Goal: Task Accomplishment & Management: Use online tool/utility

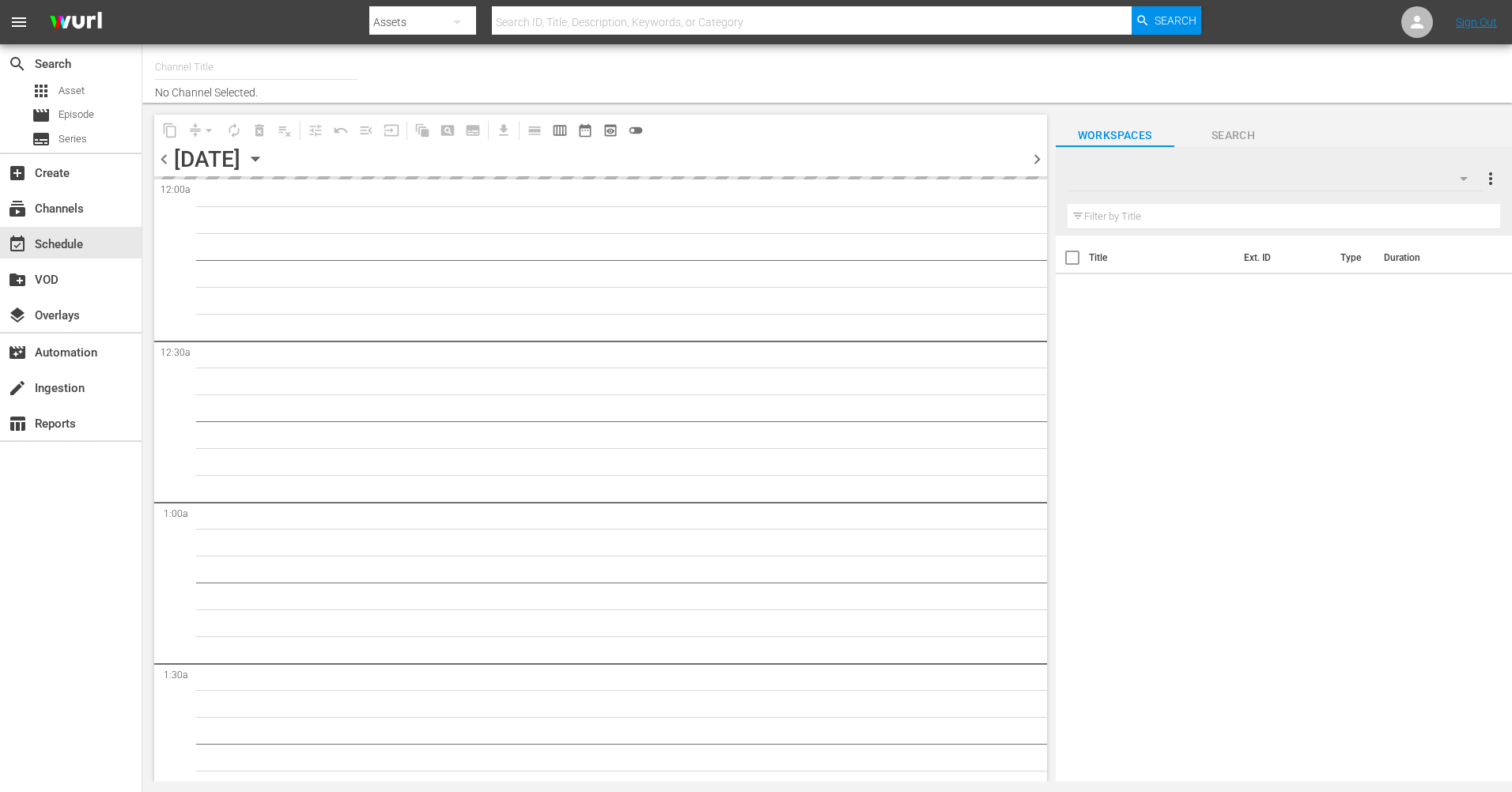
type input "The Film Detective (1847)"
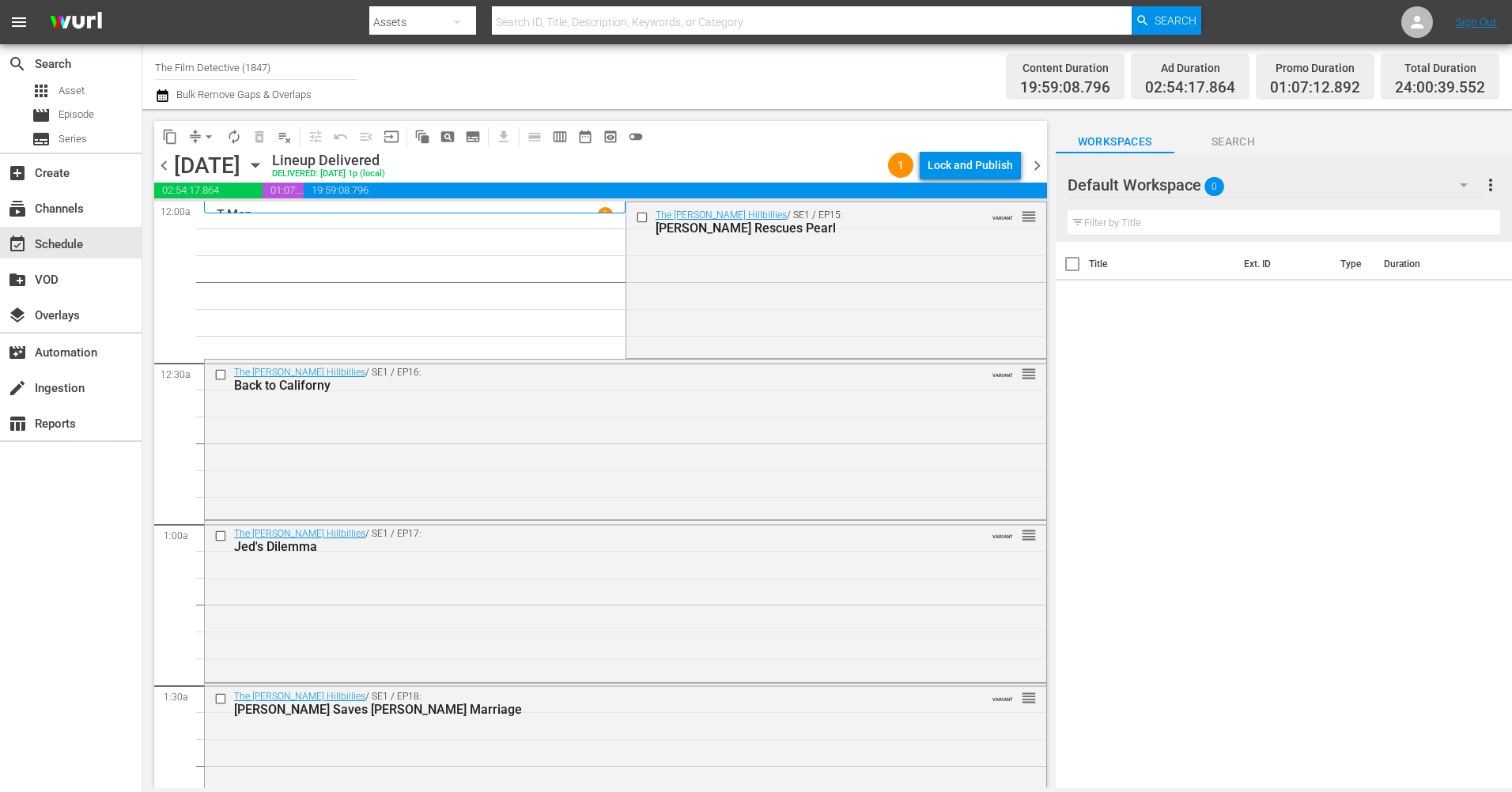
click at [264, 168] on icon "button" at bounding box center [255, 166] width 18 height 18
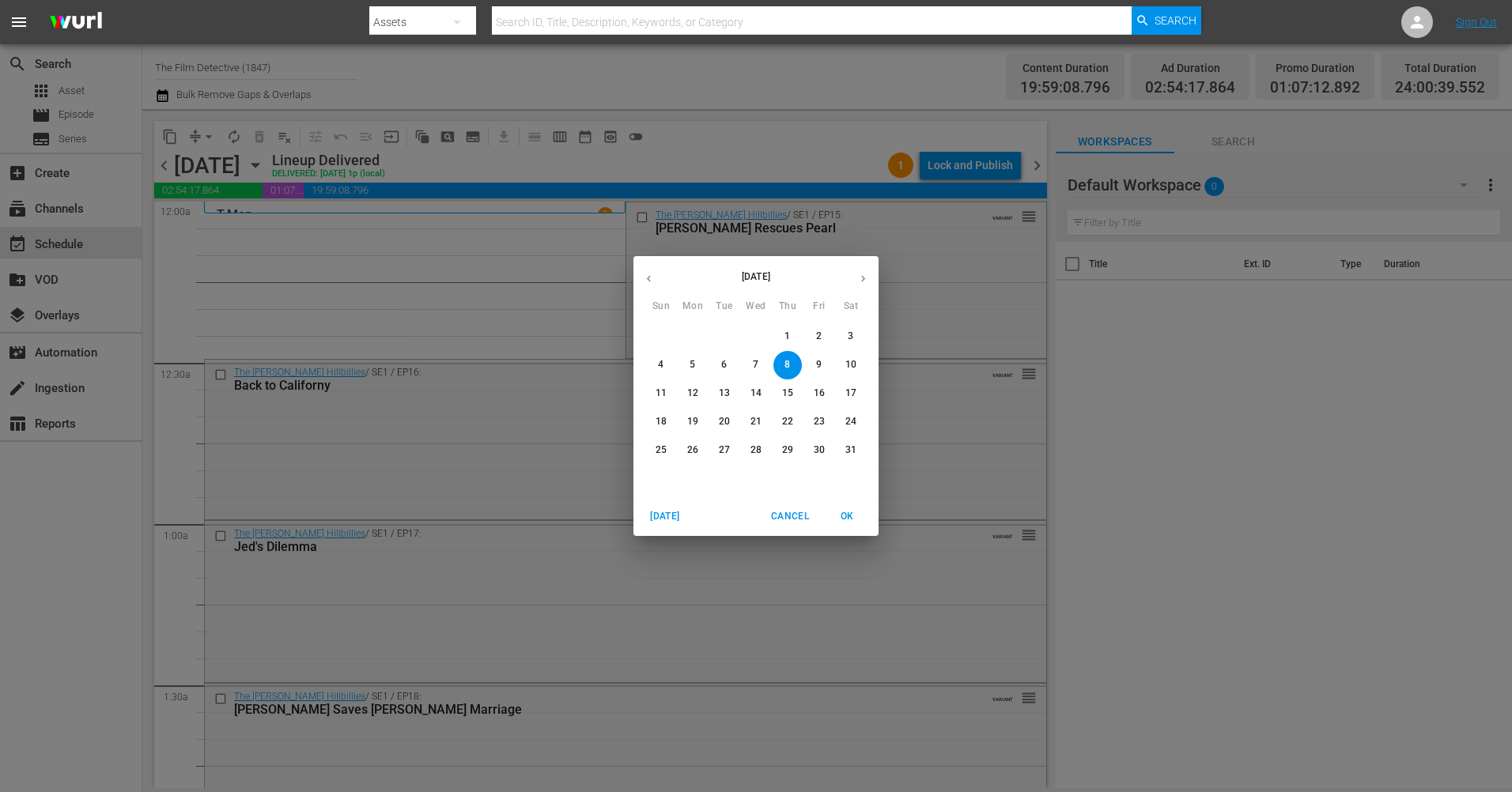
click at [861, 282] on icon "button" at bounding box center [862, 278] width 12 height 12
click at [862, 282] on icon "button" at bounding box center [862, 278] width 12 height 12
click at [864, 283] on icon "button" at bounding box center [862, 278] width 12 height 12
click at [865, 285] on button "button" at bounding box center [862, 279] width 31 height 31
click at [865, 284] on button "button" at bounding box center [862, 279] width 31 height 31
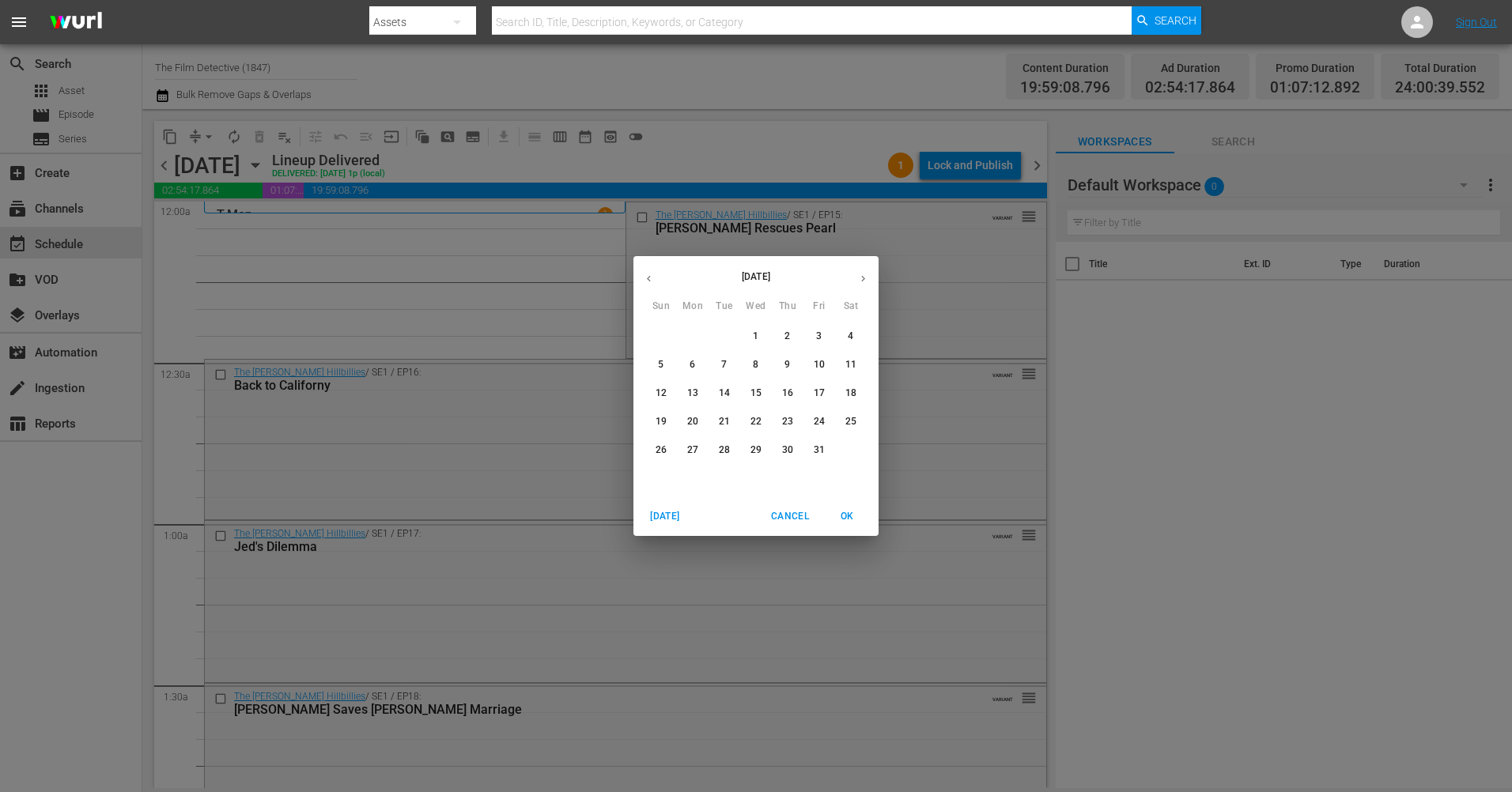
click at [691, 364] on p "6" at bounding box center [692, 364] width 5 height 13
